Goal: Transaction & Acquisition: Purchase product/service

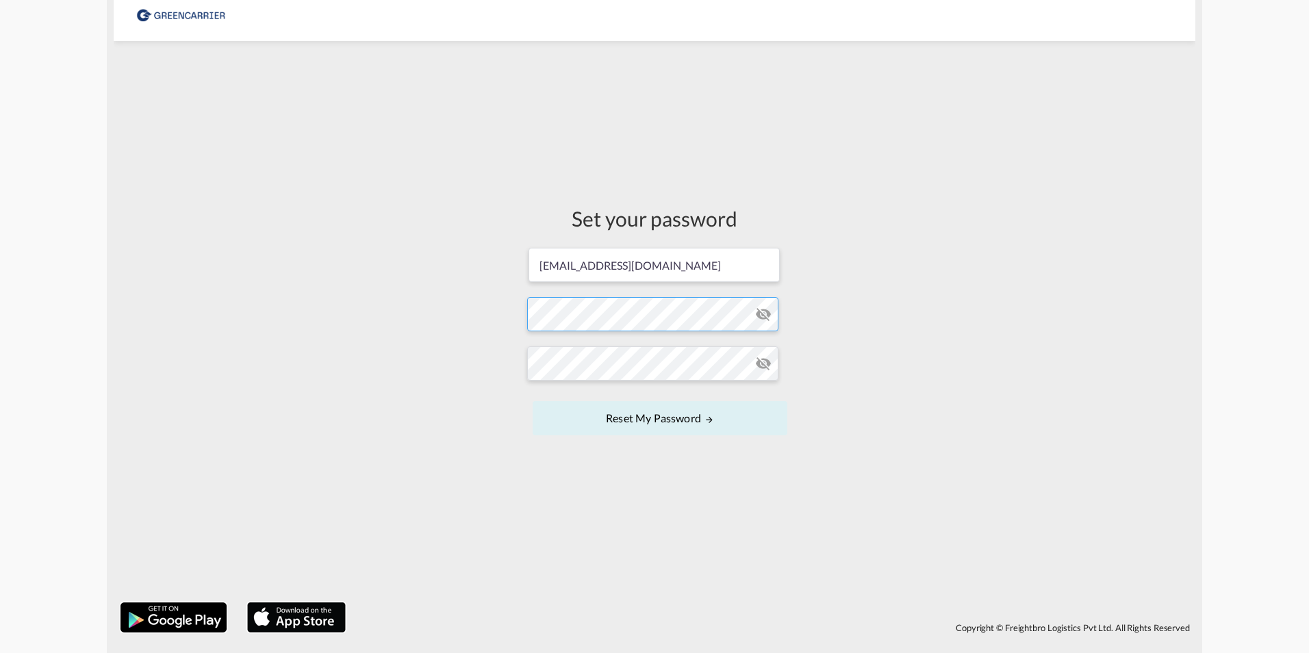
click at [616, 318] on form "seaexp.aar@scangl.com Password must contain the following: A special character …" at bounding box center [654, 343] width 255 height 193
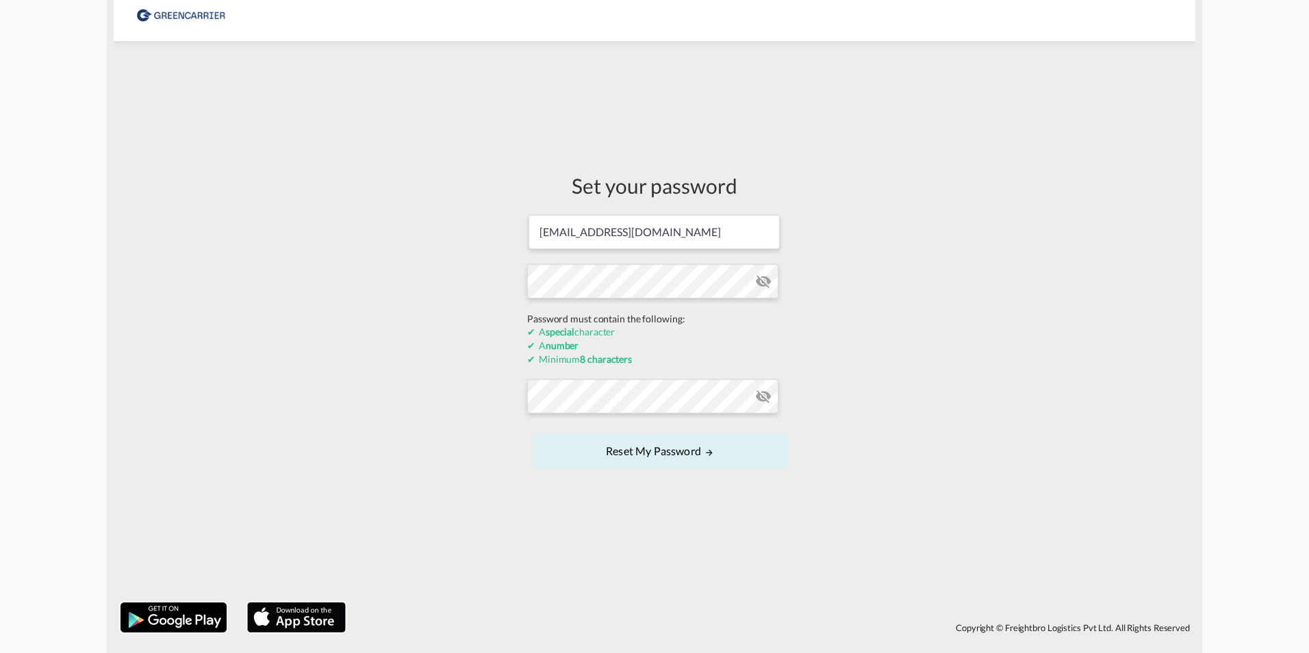
click at [433, 314] on div "Set your password seaexp.aar@scangl.com Password must contain the following: A …" at bounding box center [655, 322] width 1082 height 548
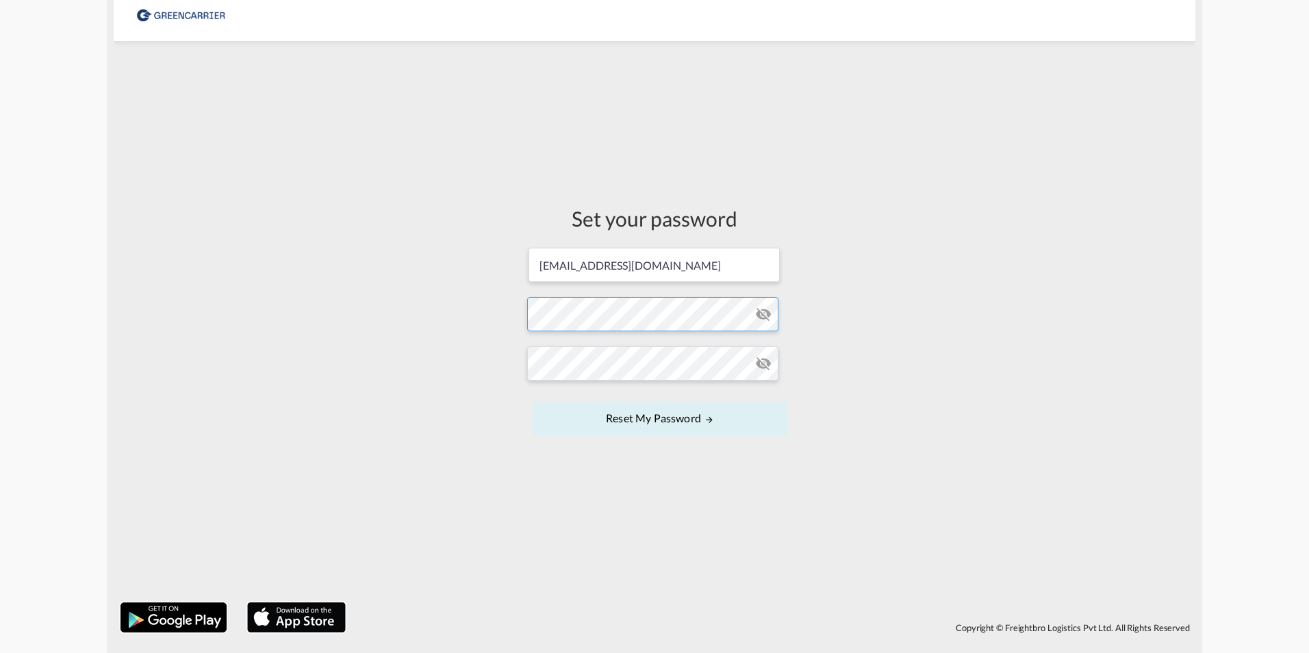
click at [672, 319] on form "seaexp.aar@scangl.com Password must contain the following: A special character …" at bounding box center [654, 343] width 255 height 193
click at [627, 314] on form "seaexp.aar@scangl.com Password must contain the following: A special character …" at bounding box center [654, 343] width 255 height 193
drag, startPoint x: 697, startPoint y: 336, endPoint x: 627, endPoint y: 314, distance: 73.4
click at [627, 314] on form "seaexp.aar@scangl.com Password must contain the following: A special character …" at bounding box center [654, 343] width 255 height 193
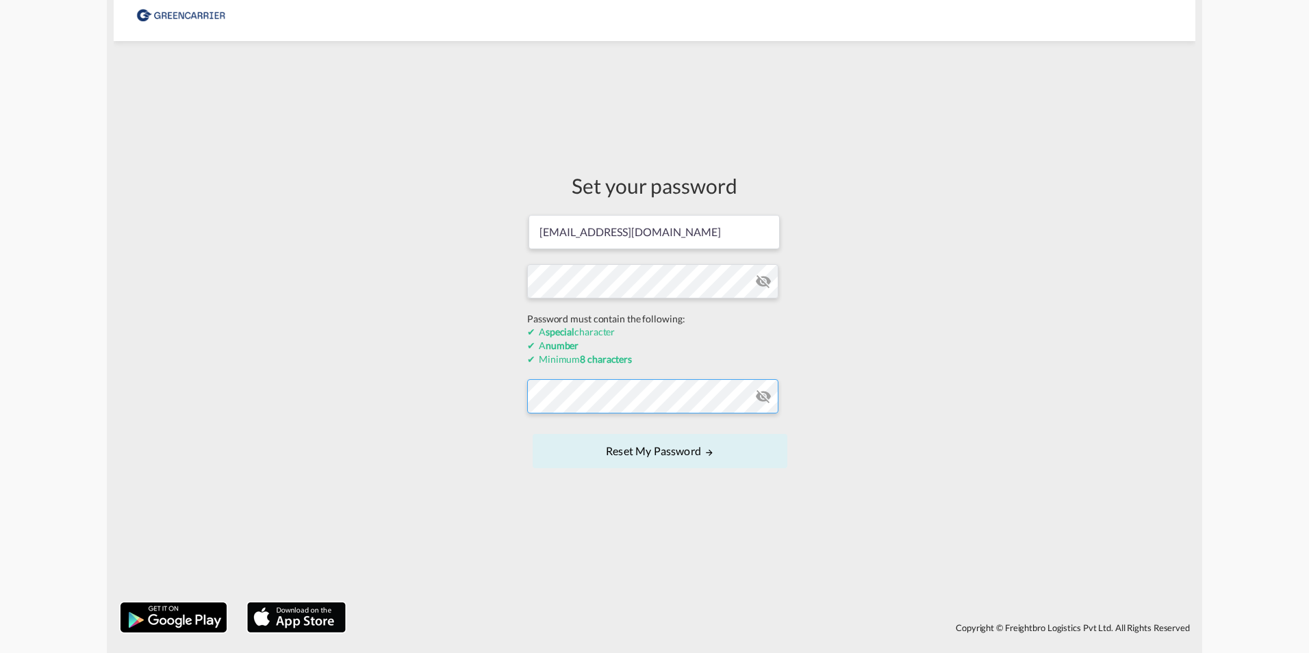
click at [549, 396] on form "seaexp.aar@scangl.com Password must contain the following: A special character …" at bounding box center [654, 343] width 255 height 259
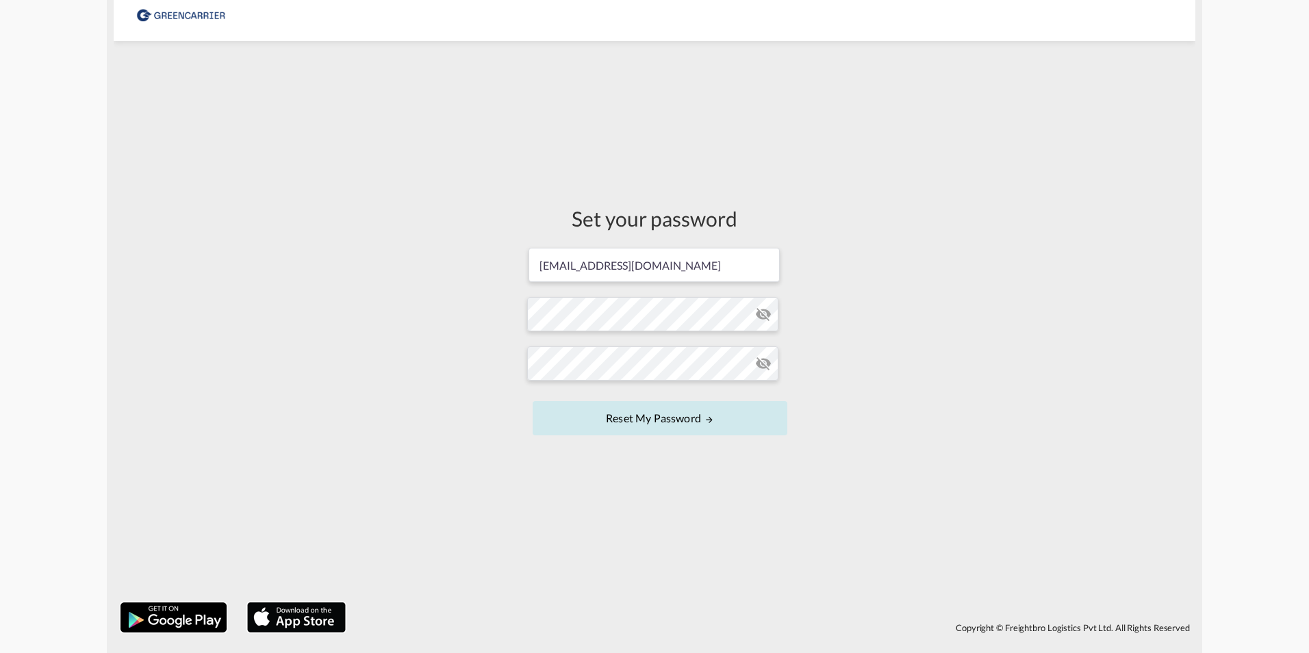
click at [685, 425] on button "Reset my password" at bounding box center [660, 418] width 255 height 34
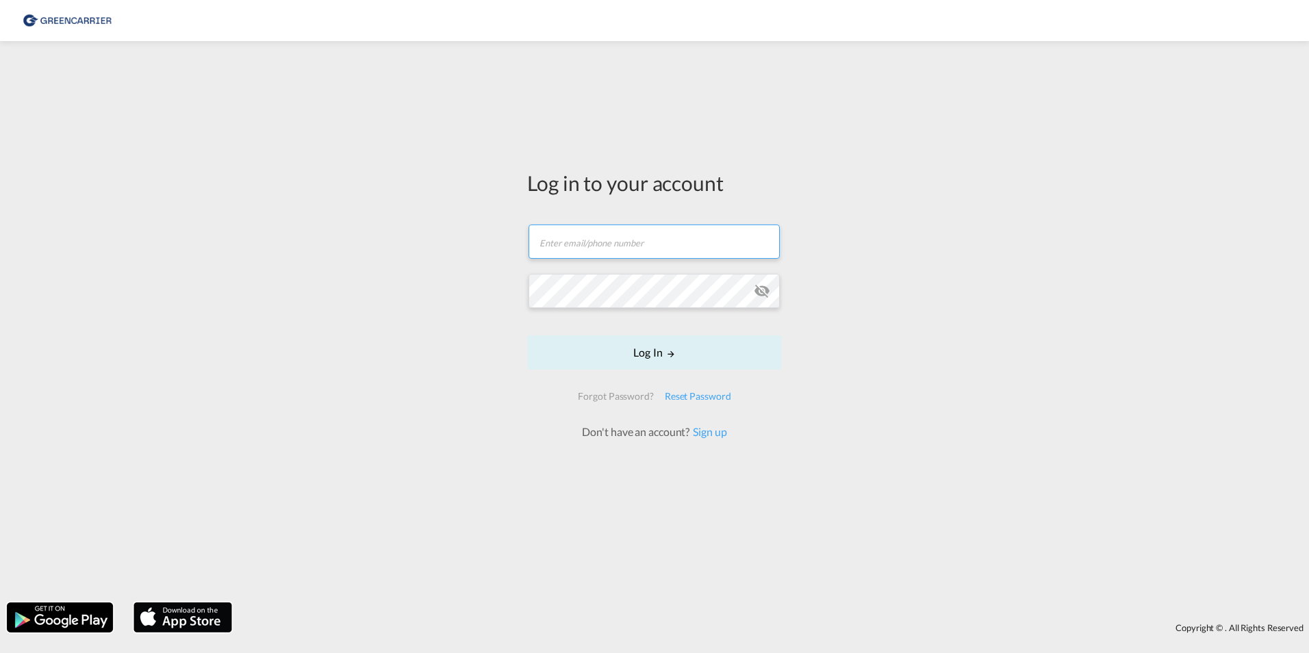
type input "[EMAIL_ADDRESS][DOMAIN_NAME]"
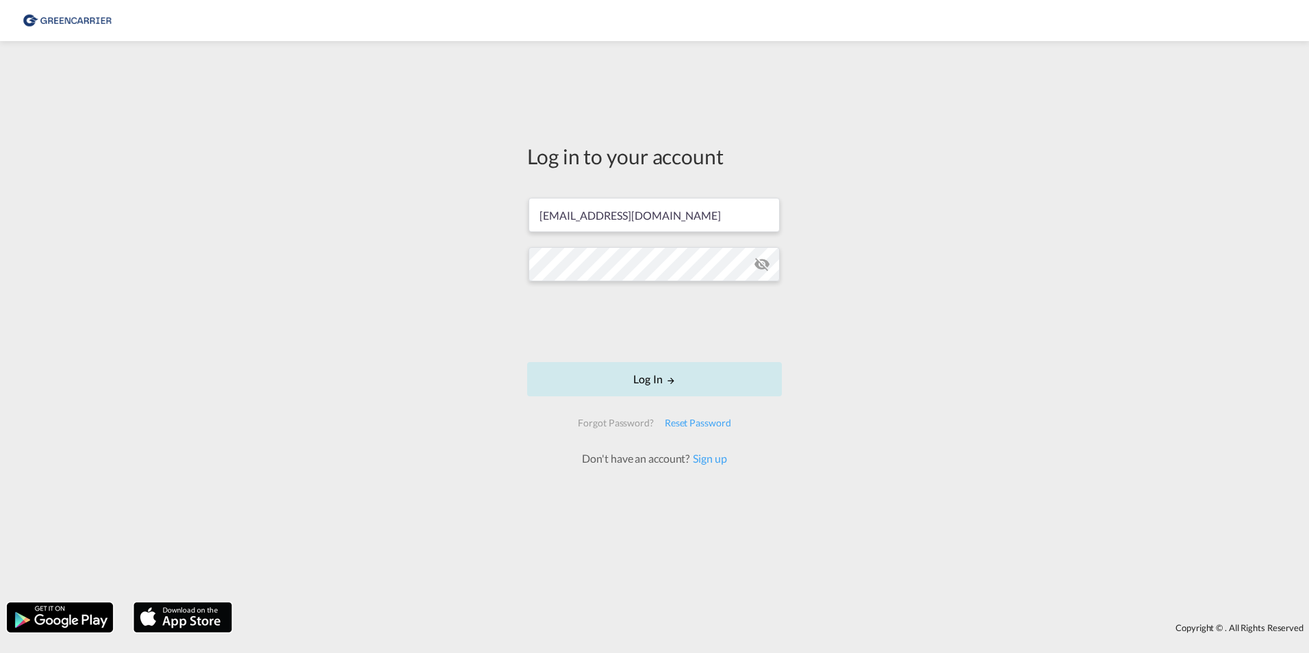
click at [646, 383] on button "Log In" at bounding box center [654, 379] width 255 height 34
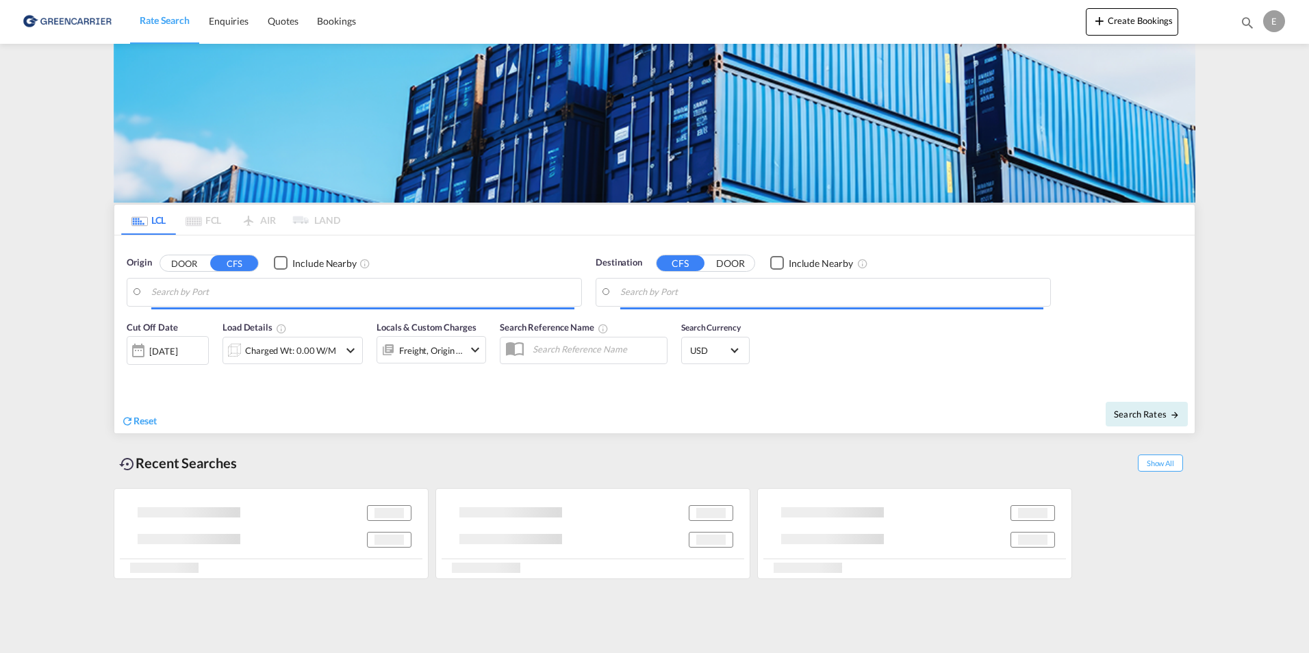
type input "DK-8362, Adslev, Bjertrup, Blegind, Doerup, Edslev, Fregerslev, Hoerning, Jekse…"
type input "San Antonio, CLSAI"
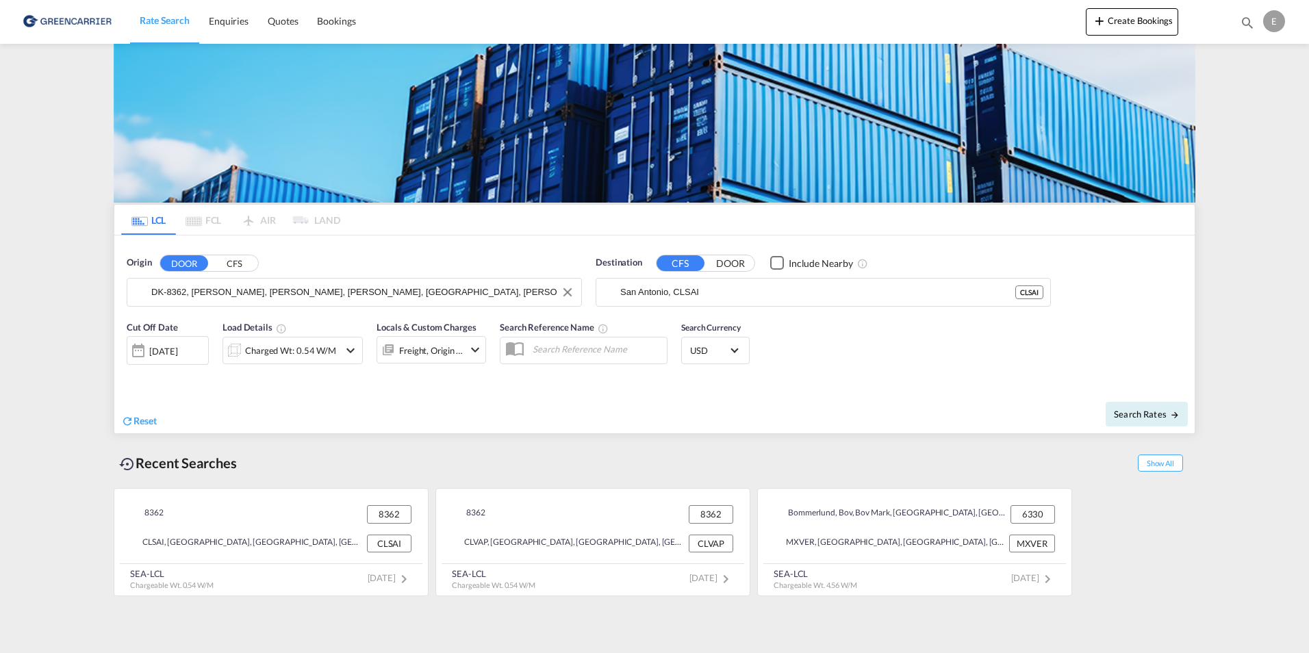
click at [317, 298] on input "DK-8362, Adslev, Bjertrup, Blegind, Doerup, Edslev, Fregerslev, Hoerning, Jekse…" at bounding box center [362, 292] width 423 height 21
click at [340, 291] on input "DK-8362, Adslev, Bjertrup, Blegind, Doerup, Edslev, Fregerslev, Hoerning, Jekse…" at bounding box center [362, 292] width 423 height 21
click at [342, 290] on input "DK-8362, Adslev, Bjertrup, Blegind, Doerup, Edslev, Fregerslev, Hoerning, Jekse…" at bounding box center [362, 292] width 423 height 21
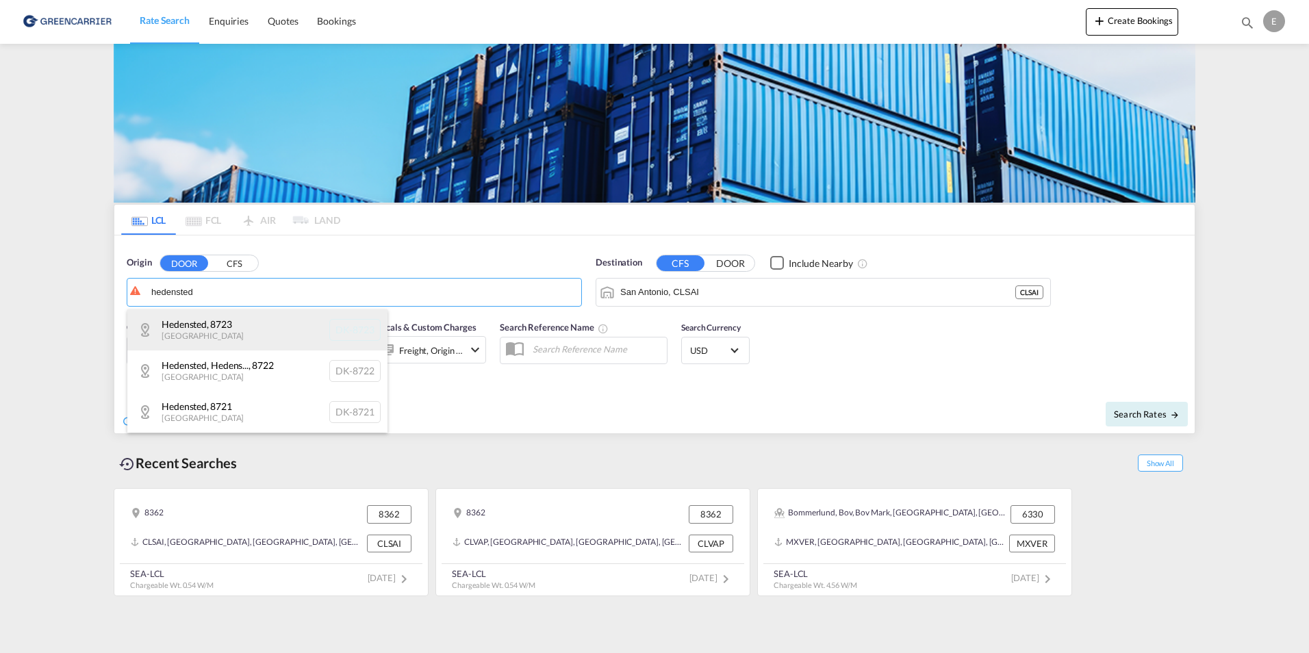
click at [195, 327] on div "Hedensted , 8723 Denmark DK-8723" at bounding box center [257, 330] width 260 height 41
type input "DK-8723, Hedensted"
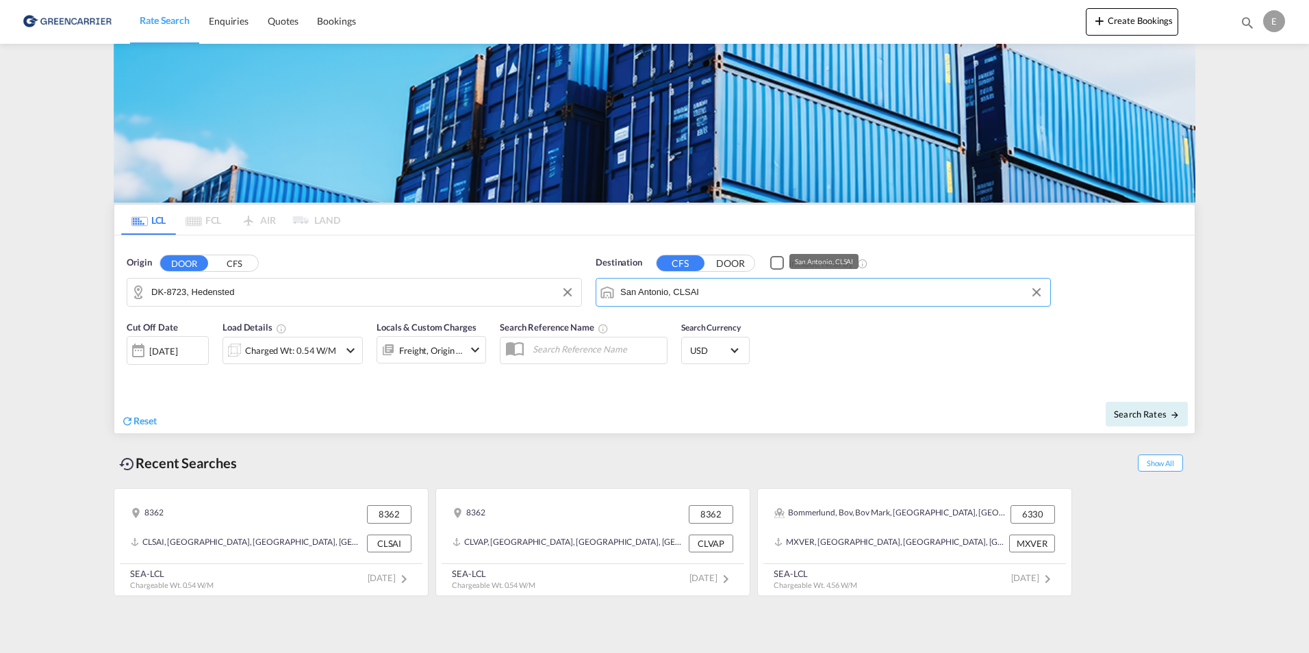
click at [840, 307] on md-autocomplete-wrap "San Antonio, CLSAI" at bounding box center [831, 295] width 423 height 27
click at [848, 299] on input "San Antonio, CLSAI" at bounding box center [831, 292] width 423 height 21
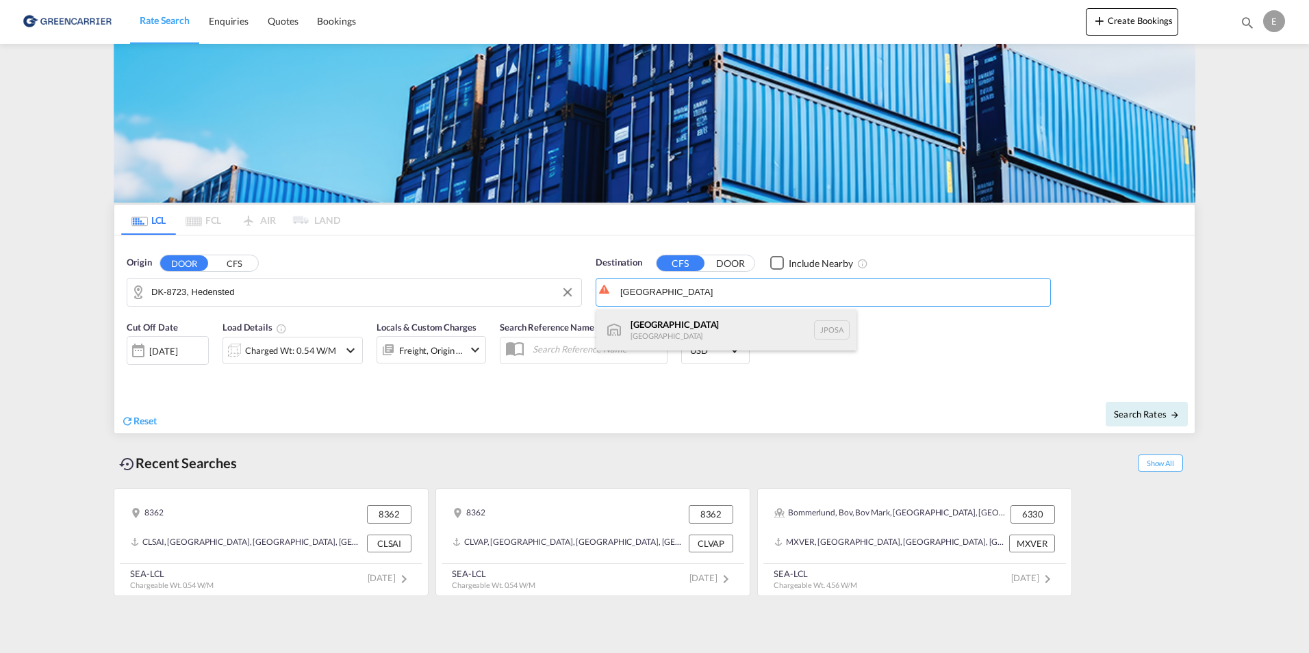
click at [716, 331] on div "Osaka Japan JPOSA" at bounding box center [726, 330] width 260 height 41
type input "[GEOGRAPHIC_DATA], [GEOGRAPHIC_DATA]"
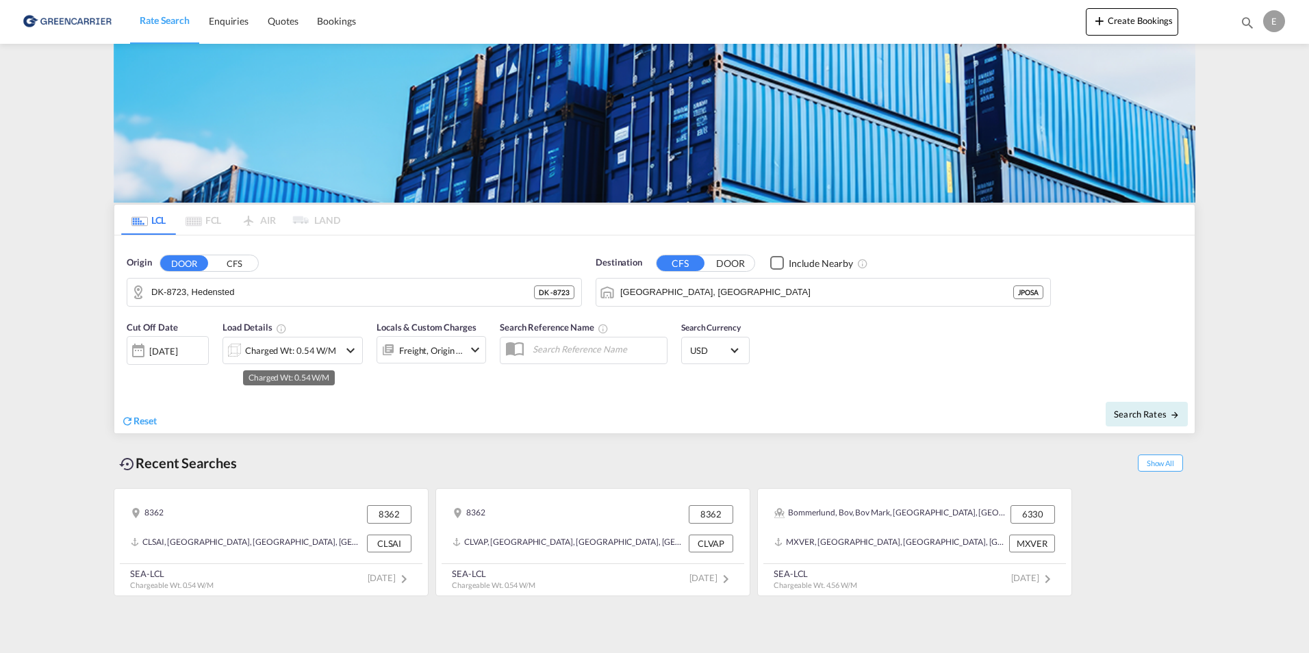
click at [328, 347] on div "Charged Wt: 0.54 W/M" at bounding box center [290, 350] width 91 height 19
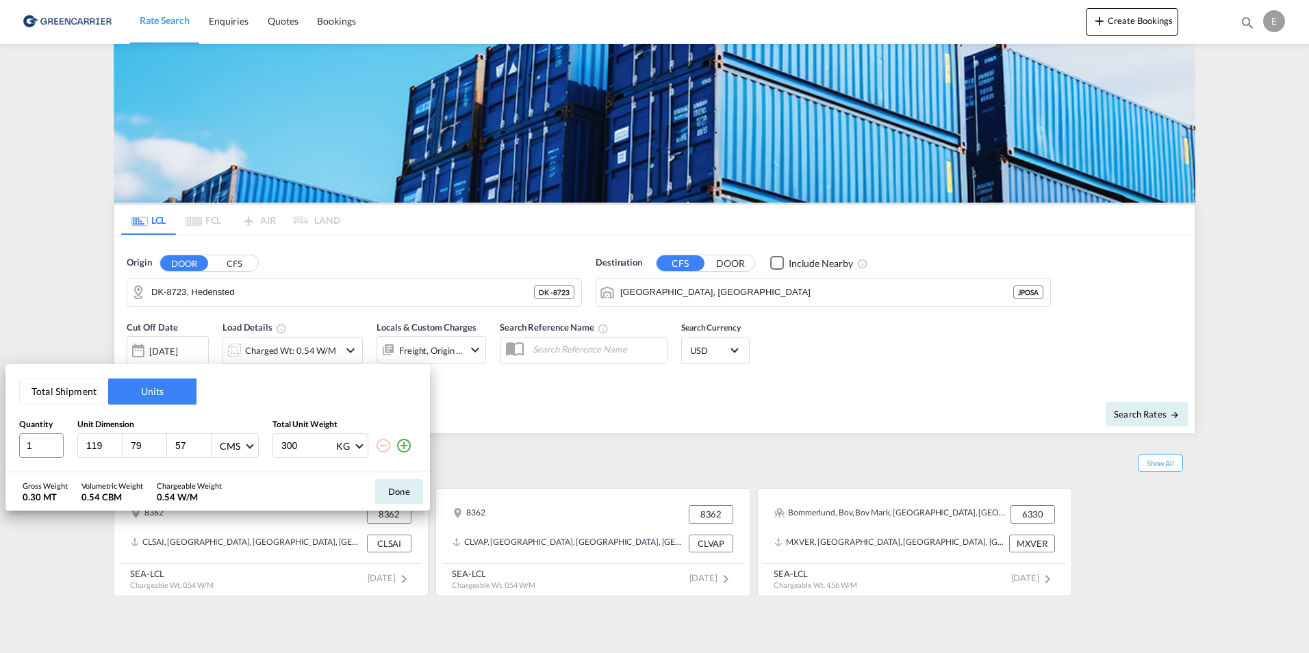
click at [45, 443] on input "1" at bounding box center [41, 445] width 45 height 25
click at [105, 453] on div "119" at bounding box center [100, 445] width 45 height 23
drag, startPoint x: 110, startPoint y: 446, endPoint x: 77, endPoint y: 452, distance: 32.8
click at [77, 452] on div "119 79 57 CMS CMS Inches" at bounding box center [167, 445] width 181 height 25
click at [37, 451] on input "number" at bounding box center [41, 445] width 45 height 25
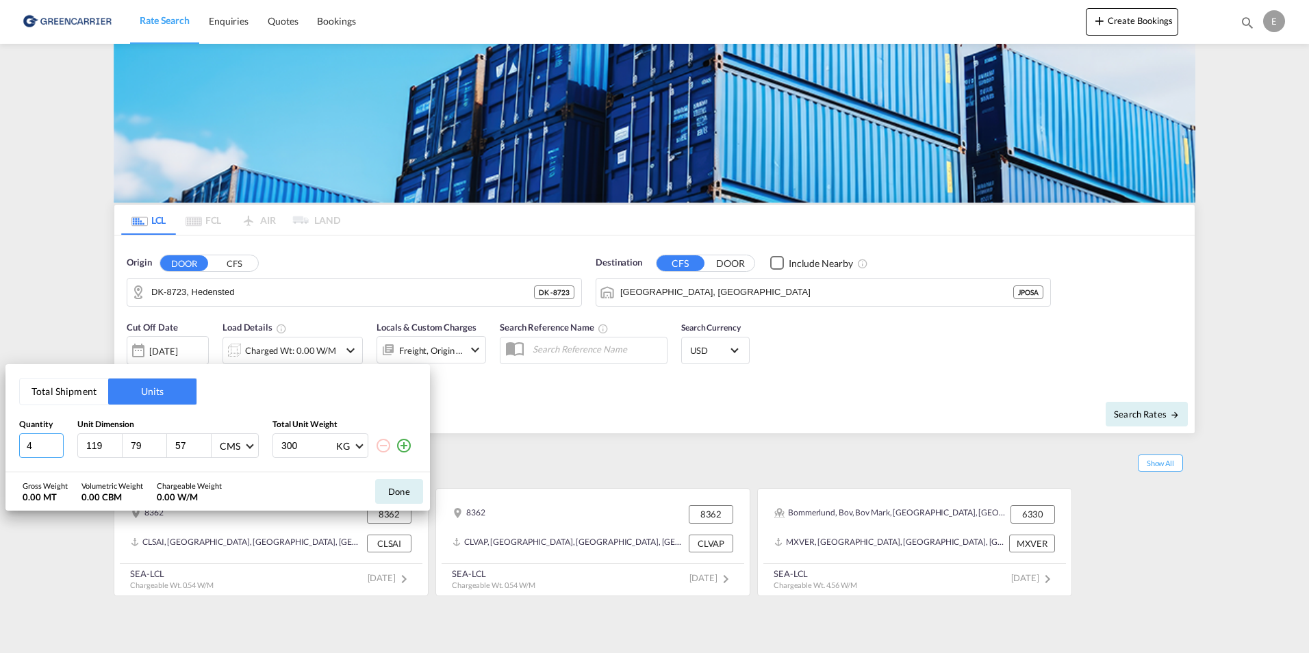
type input "4"
type input "120"
type input "80"
type input "215"
type input "4000"
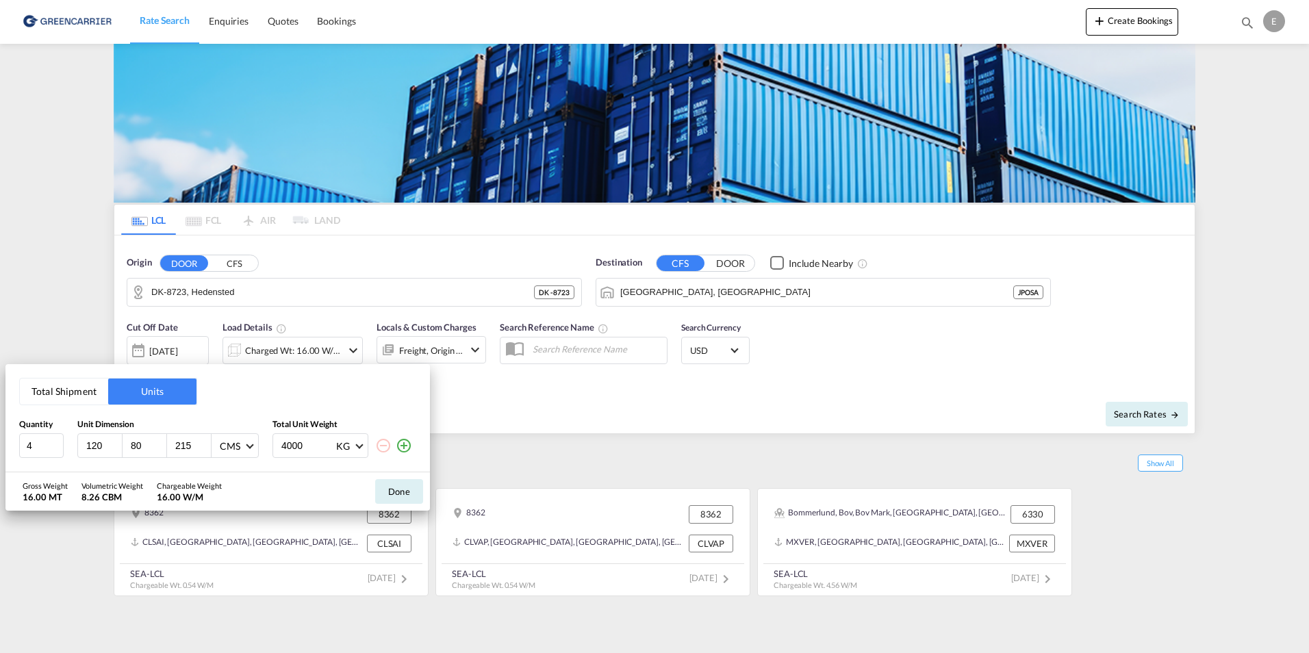
click at [88, 396] on button "Total Shipment" at bounding box center [64, 392] width 88 height 26
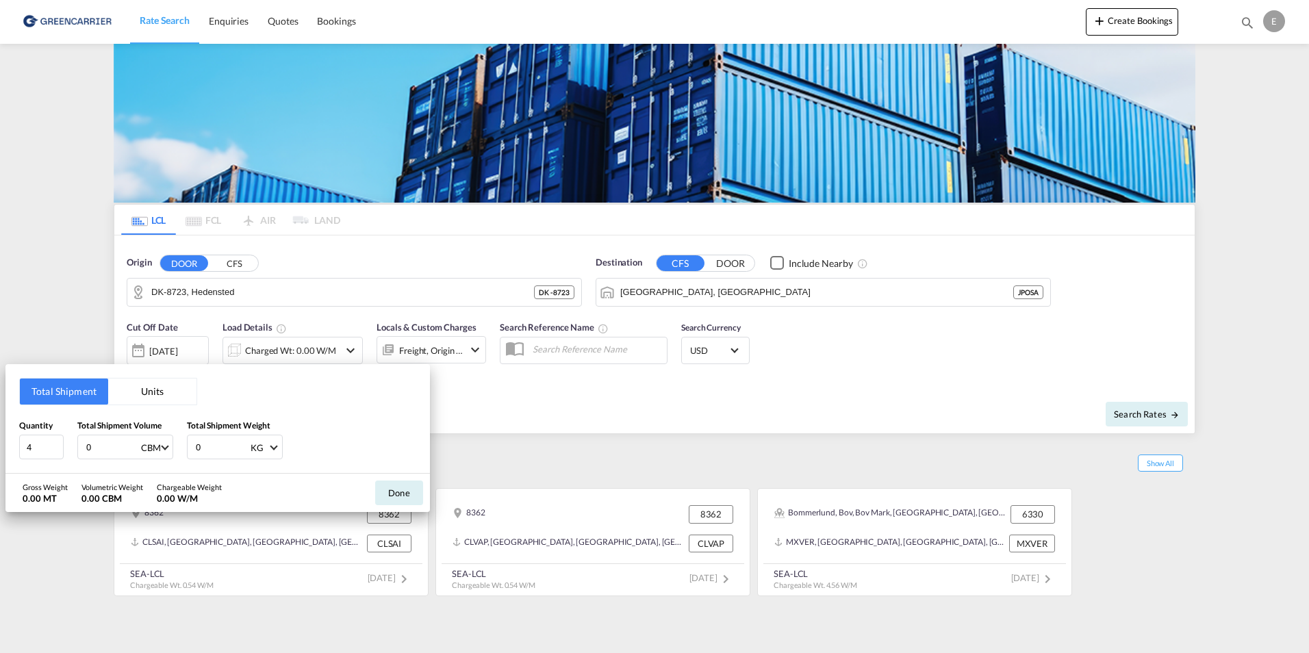
click at [121, 447] on input "0" at bounding box center [112, 447] width 55 height 23
type input "5"
type input "8.256"
type input "4000"
click at [413, 492] on button "Done" at bounding box center [399, 493] width 48 height 25
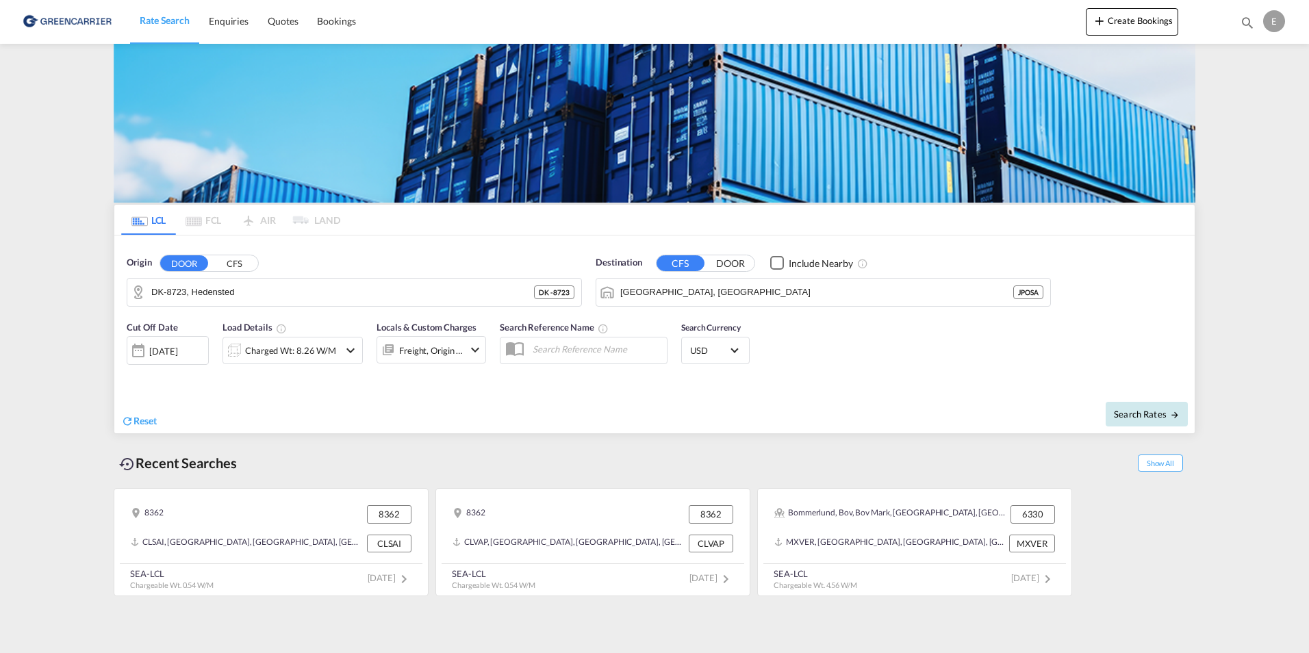
click at [1149, 415] on span "Search Rates" at bounding box center [1147, 414] width 66 height 11
type input "8723 to JPOSA / [DATE]"
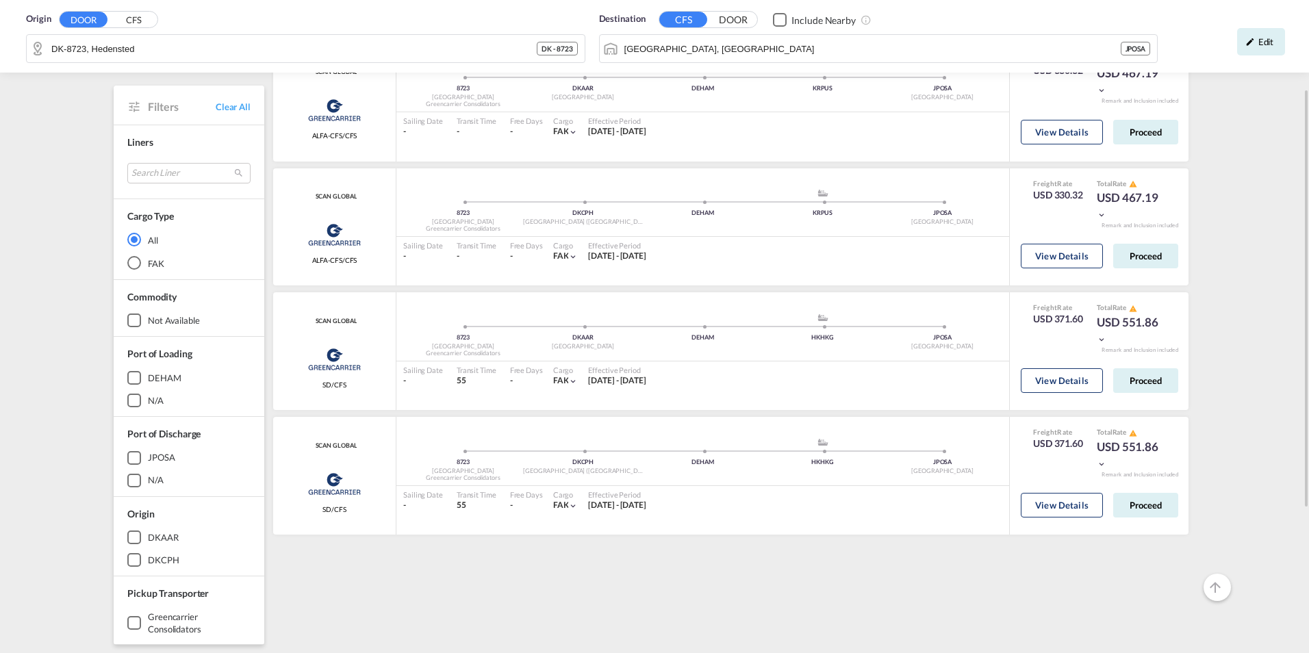
scroll to position [68, 0]
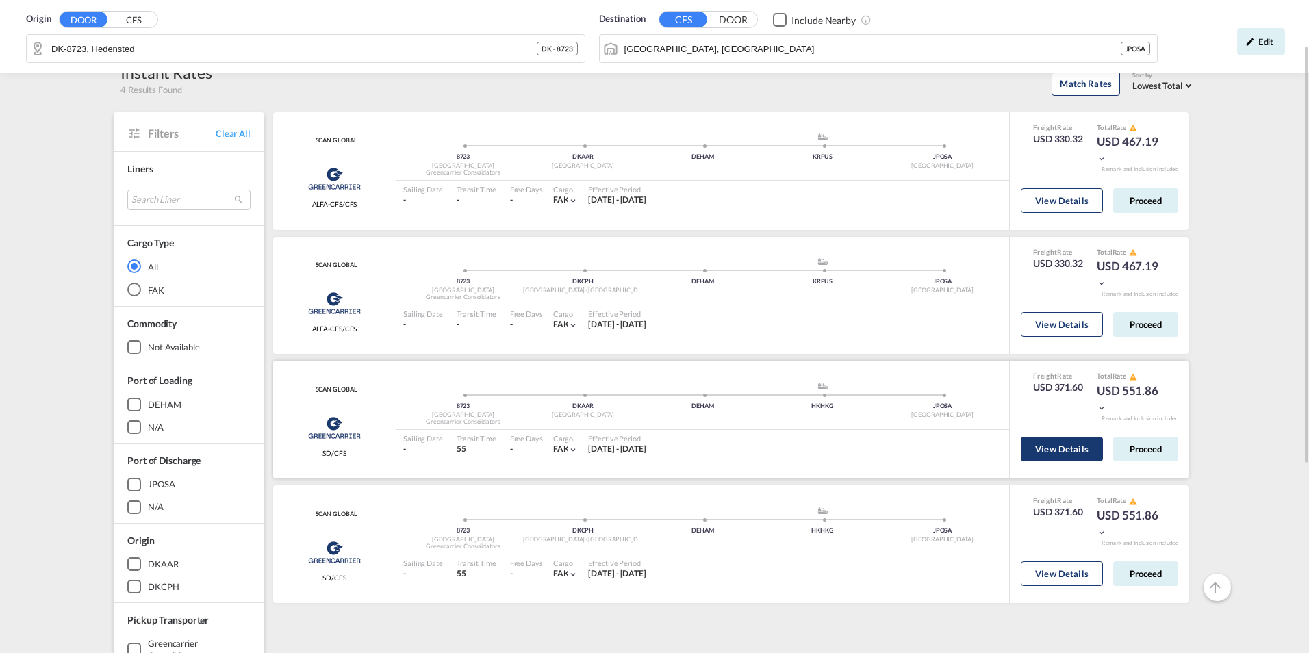
click at [1072, 447] on button "View Details" at bounding box center [1062, 449] width 82 height 25
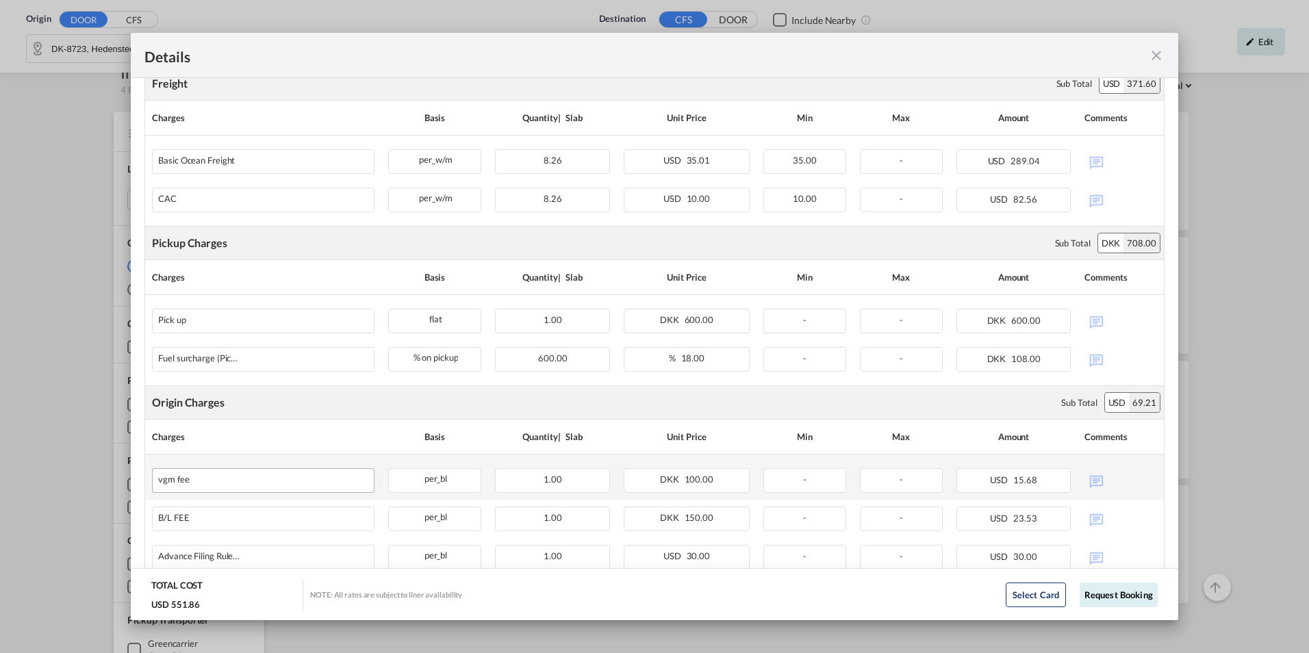
scroll to position [0, 0]
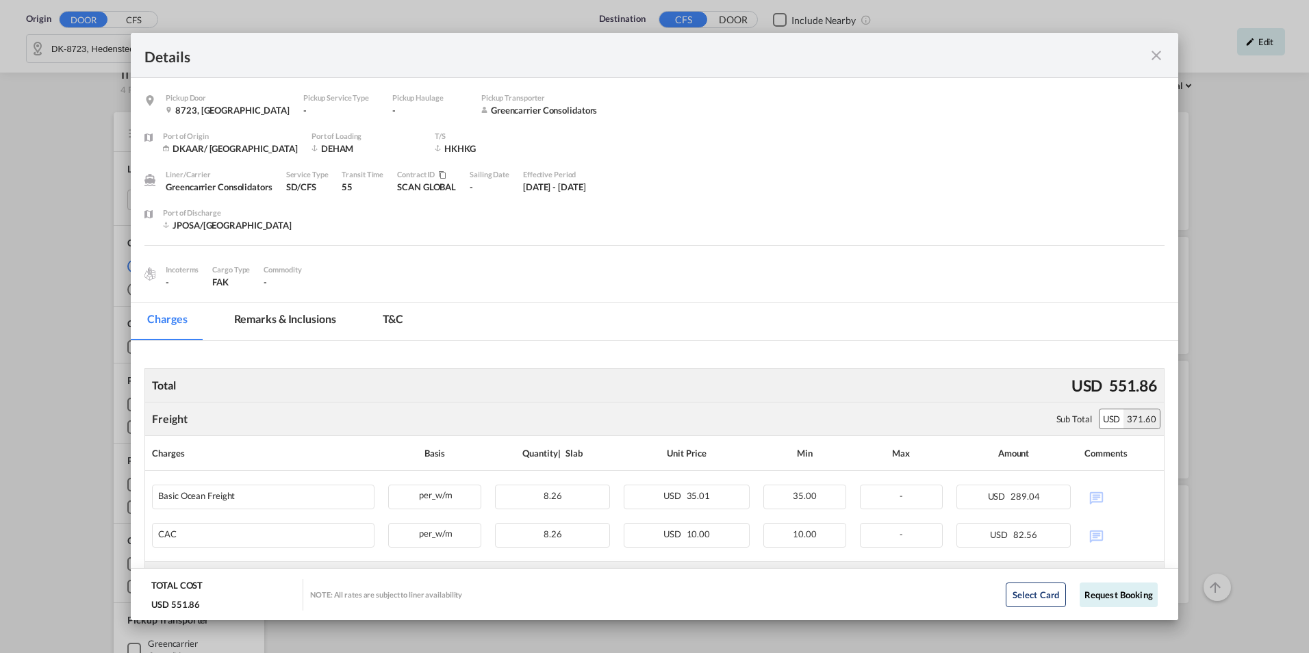
click at [1161, 52] on md-icon "icon-close fg-AAA8AD m-0 cursor" at bounding box center [1156, 55] width 16 height 16
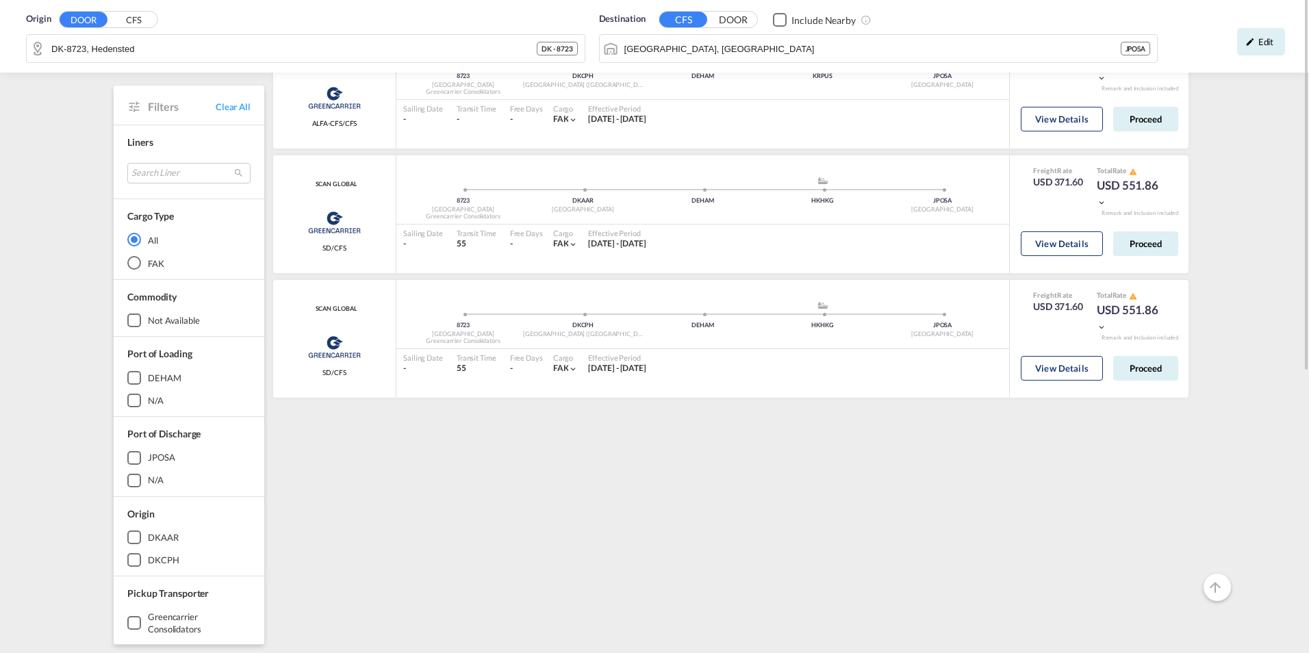
scroll to position [137, 0]
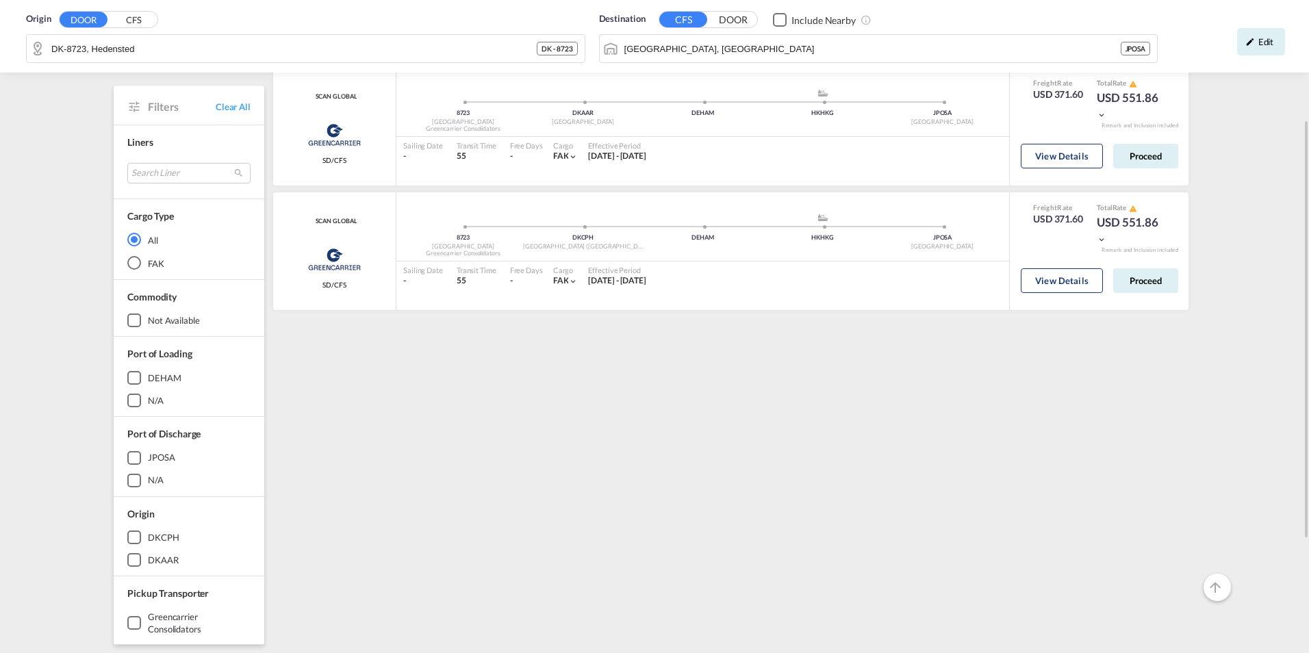
scroll to position [88, 0]
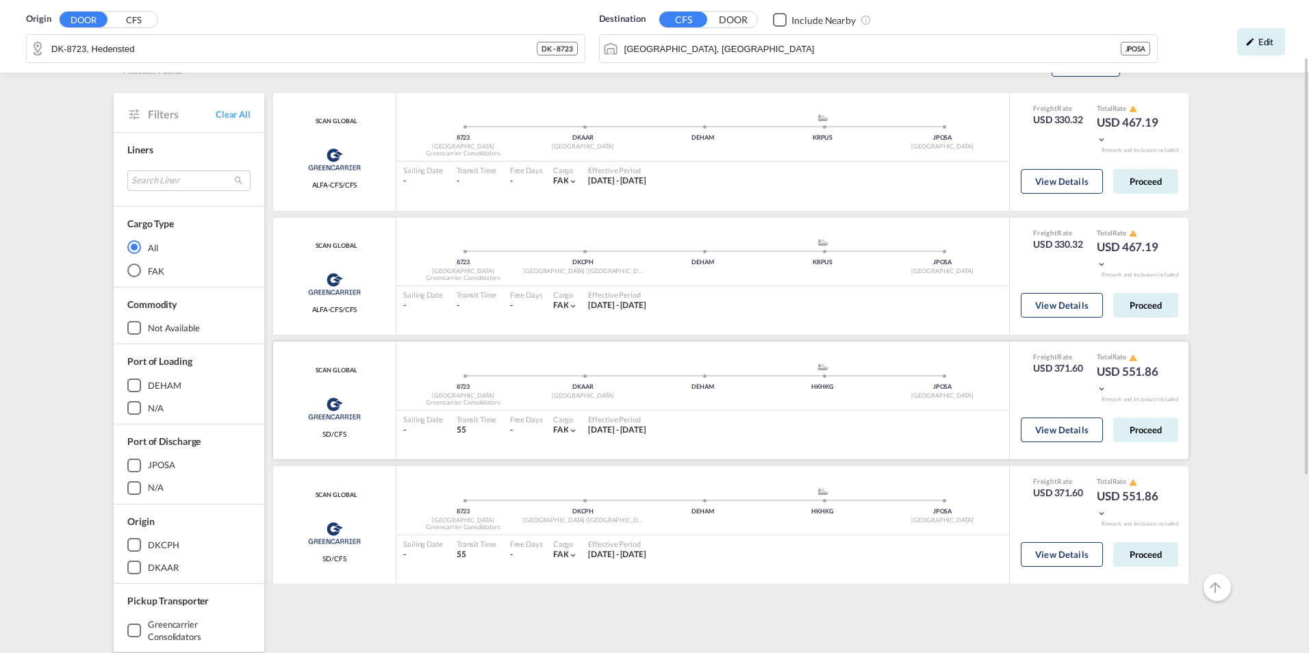
click at [819, 349] on div "8723 Denmark Greencarrier Consolidators DKAAR Aarhus .a{fill:#aaa8ad;} .a{fill:…" at bounding box center [702, 401] width 613 height 118
click at [739, 388] on div "DEHAM" at bounding box center [703, 387] width 120 height 9
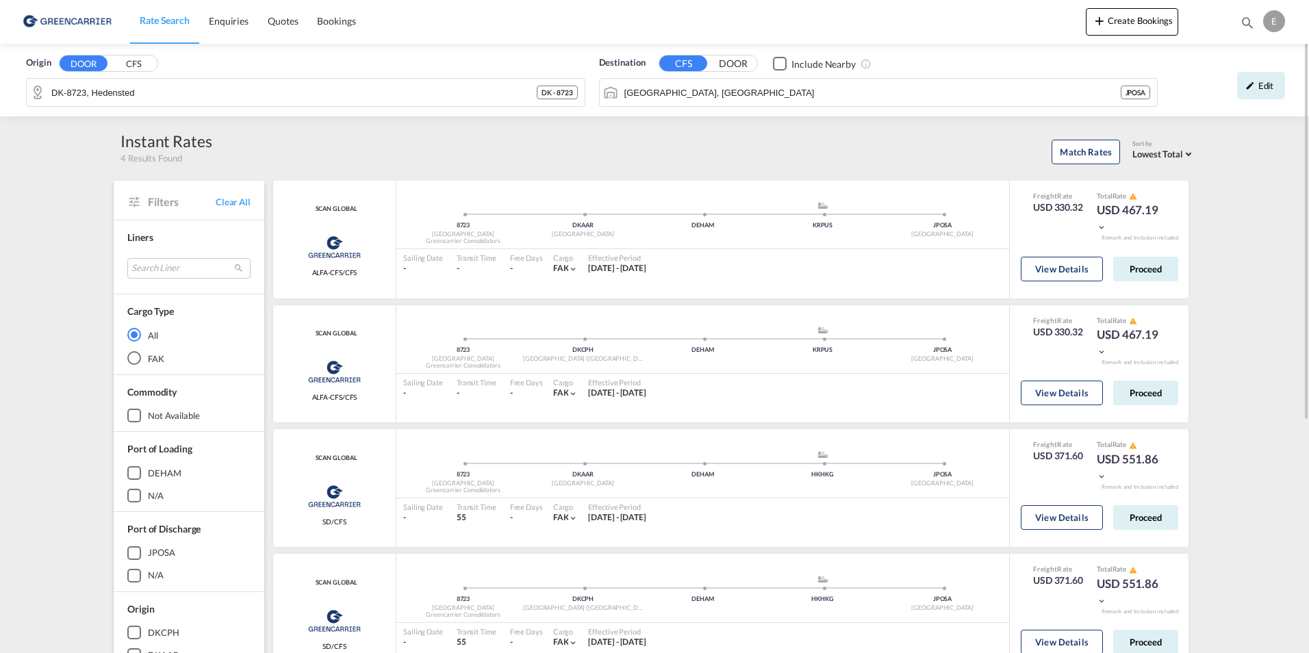
click at [161, 25] on span "Rate Search" at bounding box center [165, 20] width 50 height 12
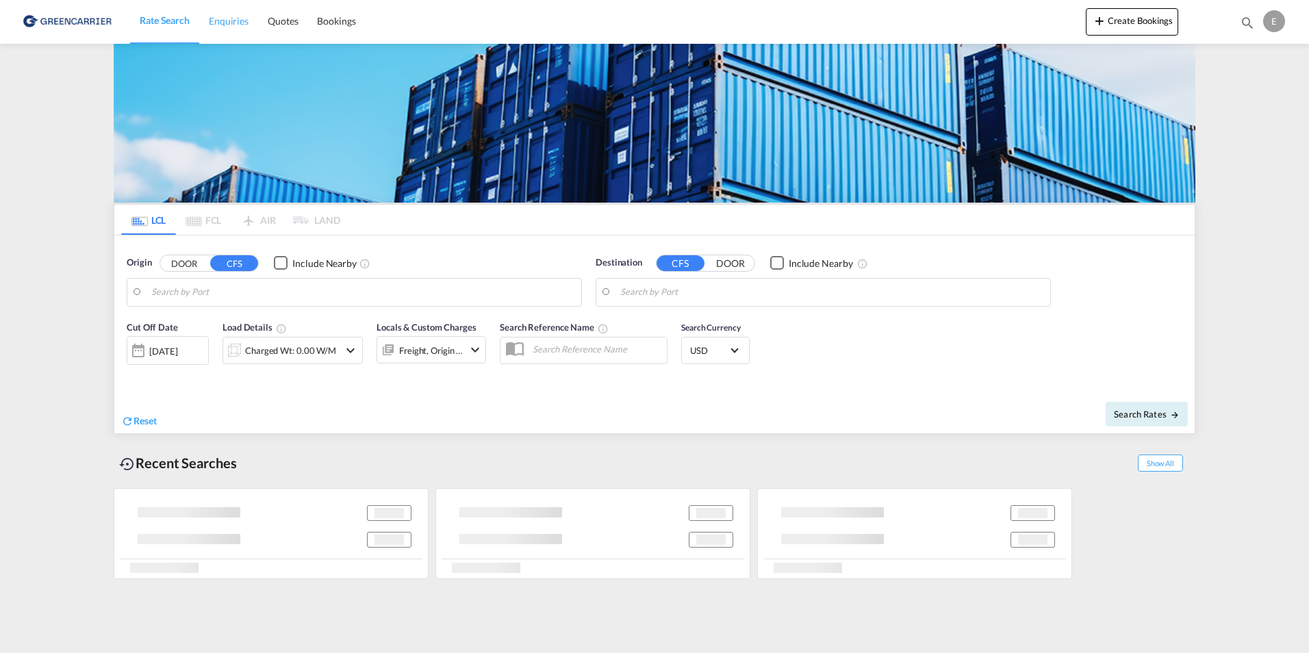
click at [228, 27] on span "Enquiries" at bounding box center [229, 21] width 40 height 14
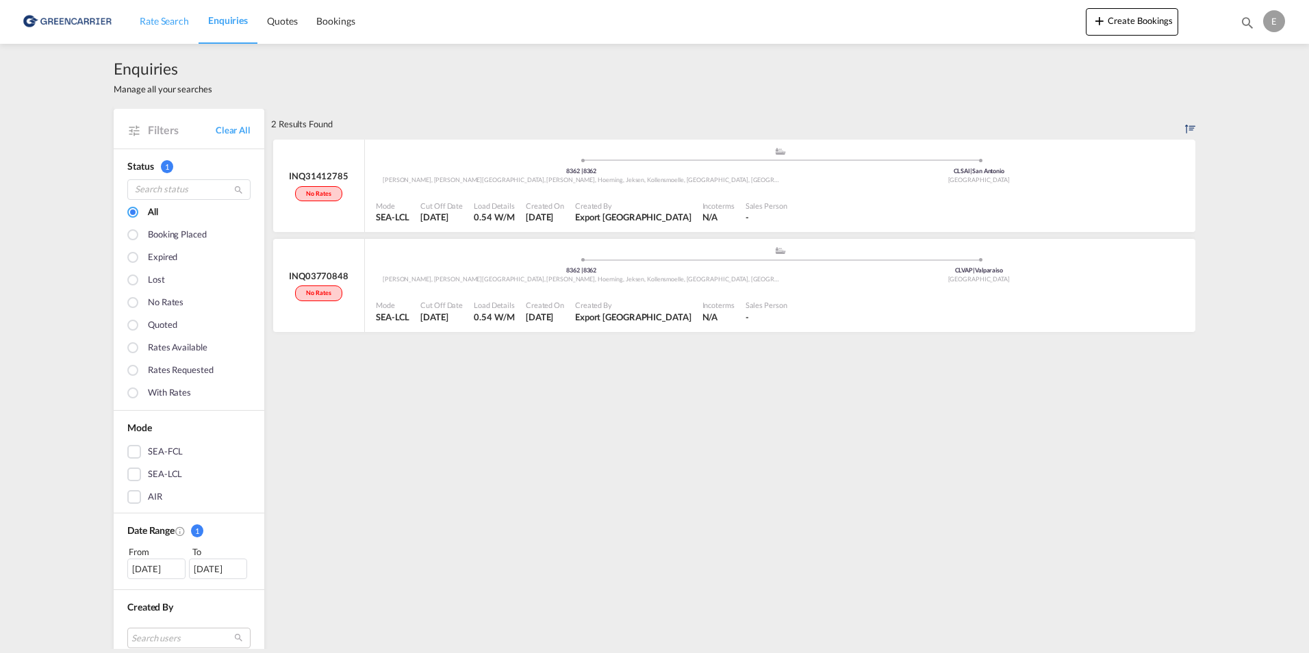
click at [168, 21] on span "Rate Search" at bounding box center [164, 21] width 49 height 12
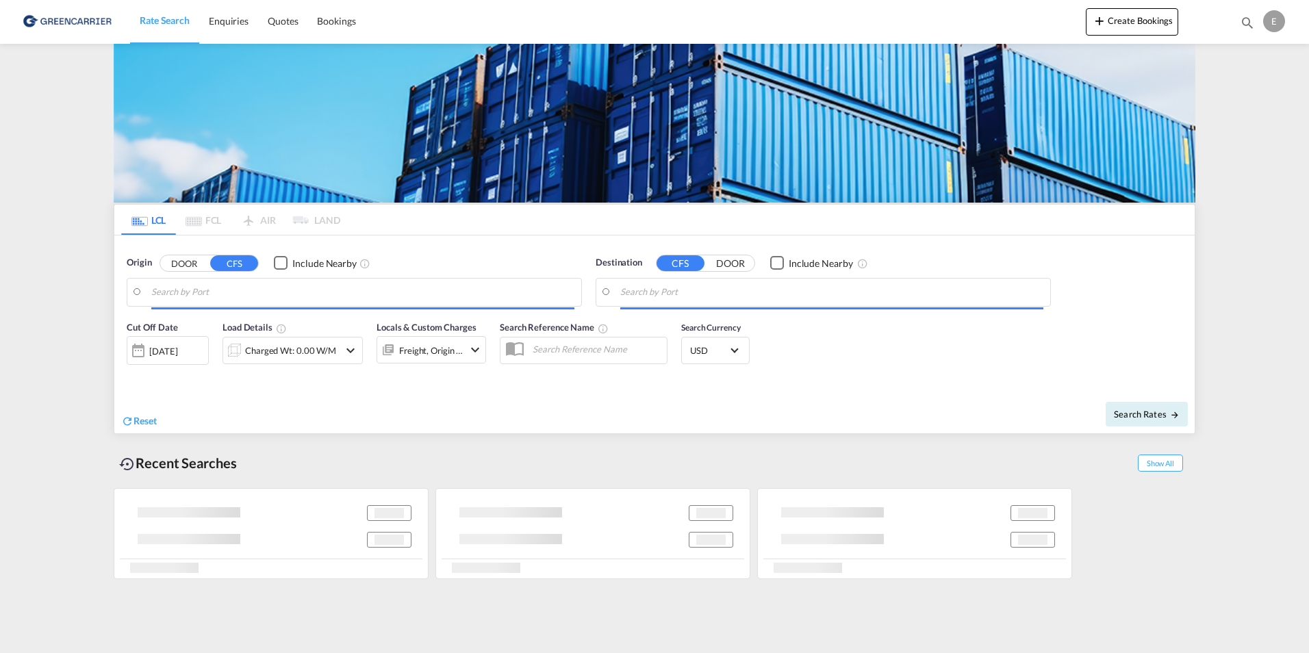
type input "DK-8723, Hedensted"
type input "[GEOGRAPHIC_DATA], [GEOGRAPHIC_DATA]"
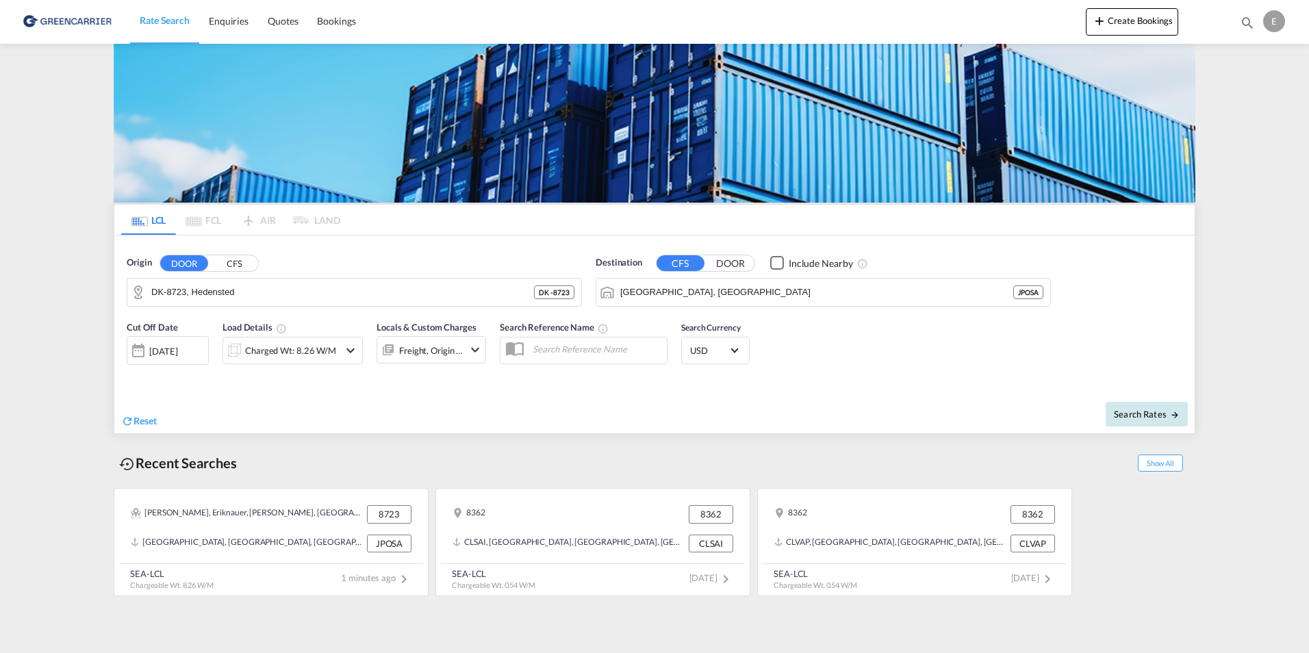
click at [1143, 416] on span "Search Rates" at bounding box center [1147, 414] width 66 height 11
type input "8723 to JPOSA / [DATE]"
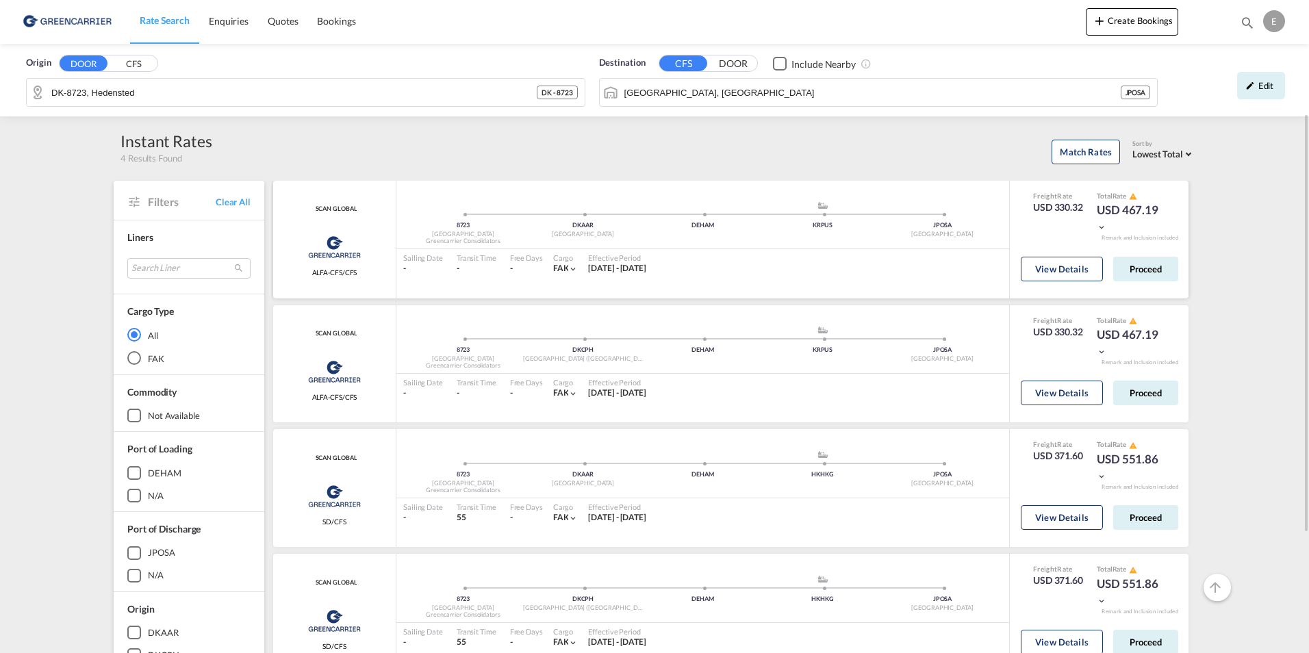
scroll to position [68, 0]
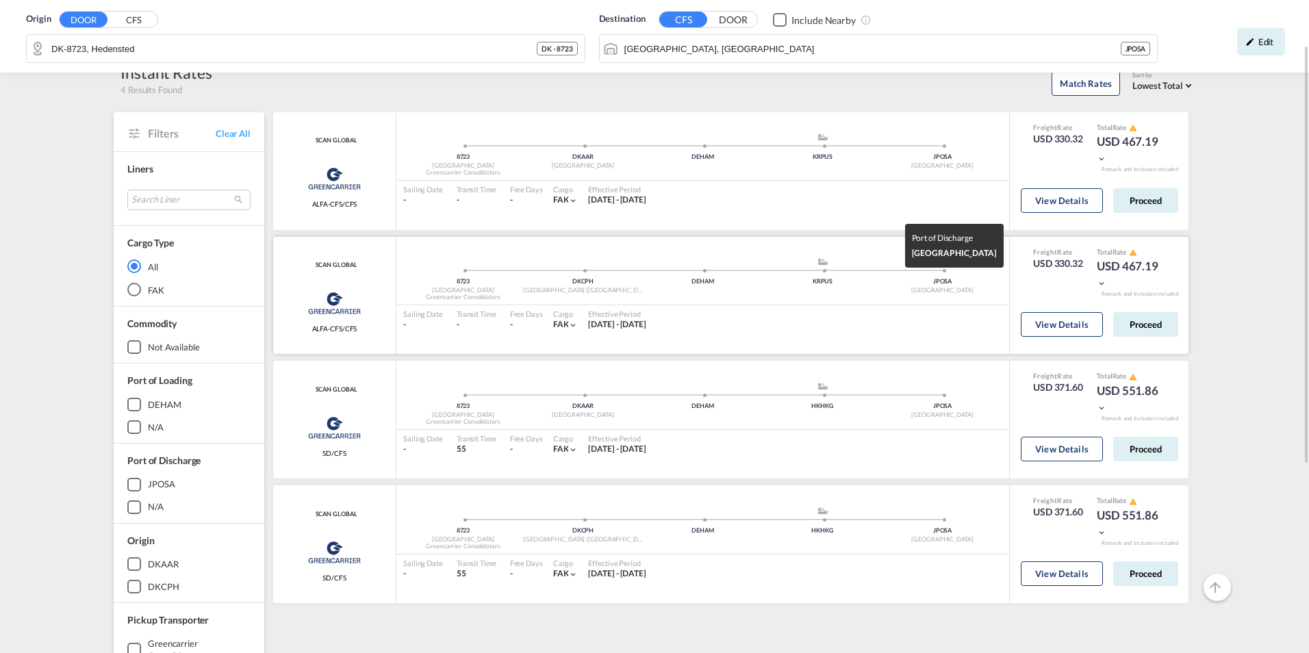
click at [950, 281] on div "JPOSA" at bounding box center [943, 281] width 120 height 9
click at [820, 279] on div "KRPUS" at bounding box center [823, 281] width 120 height 9
click at [315, 303] on img at bounding box center [334, 303] width 61 height 34
click at [327, 320] on div "Greencarrier Consolidators ALFA-CFS/CFS" at bounding box center [334, 309] width 61 height 47
click at [341, 342] on div "SCAN GLOBAL Greencarrier Consolidators ALFA-CFS/CFS added by you" at bounding box center [334, 296] width 123 height 118
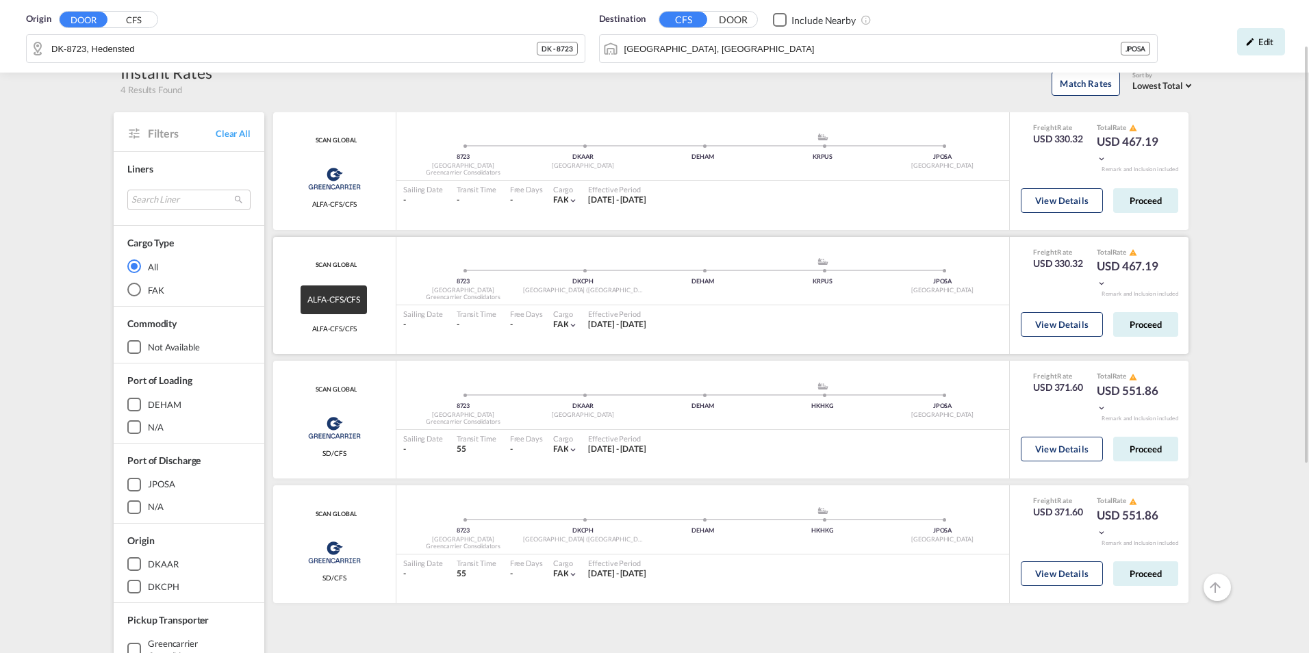
click at [344, 323] on div "ALFA-CFS/CFS" at bounding box center [334, 326] width 61 height 13
